Goal: Task Accomplishment & Management: Complete application form

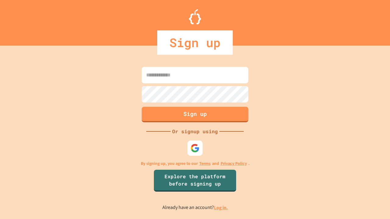
click at [221, 208] on link "Log in." at bounding box center [221, 208] width 14 height 6
